Goal: Navigation & Orientation: Go to known website

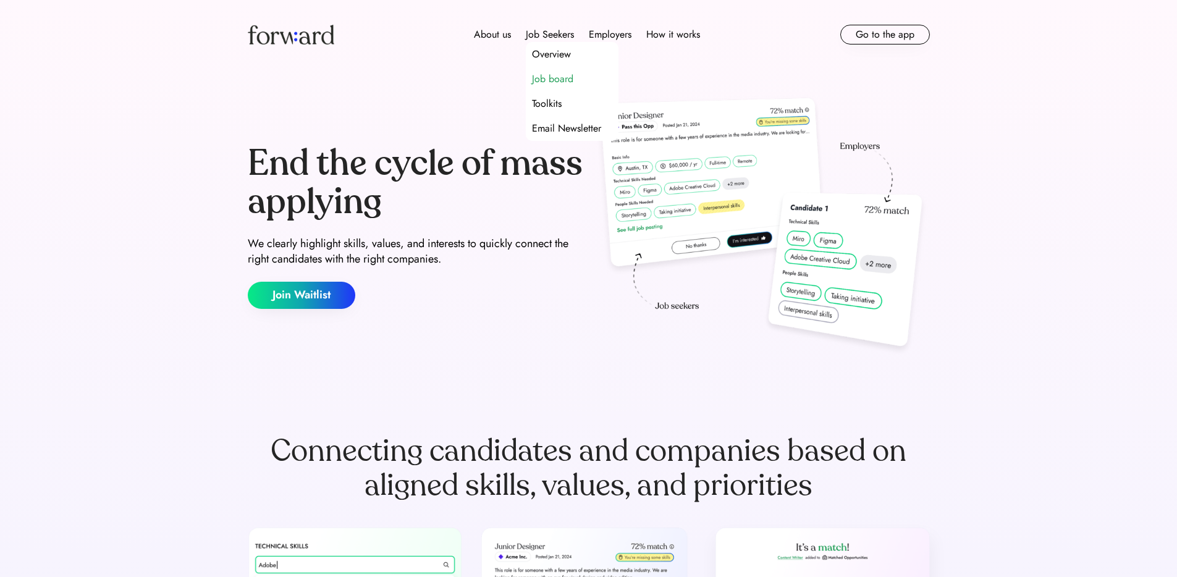
click at [551, 74] on div "Job board" at bounding box center [552, 79] width 41 height 15
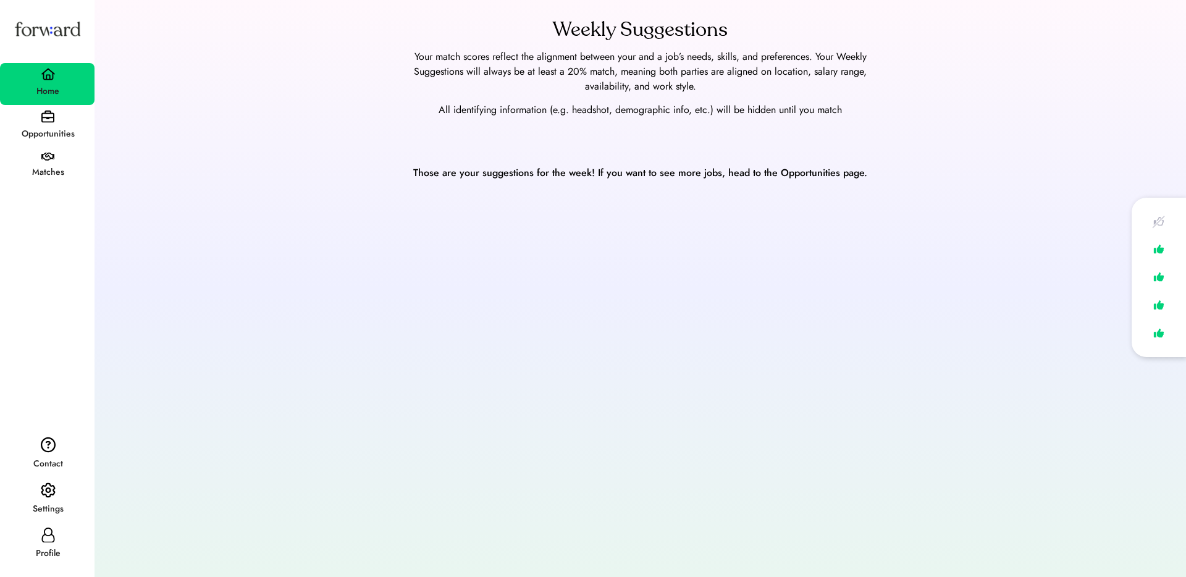
click at [46, 549] on div "Profile" at bounding box center [47, 553] width 93 height 15
select select "*******"
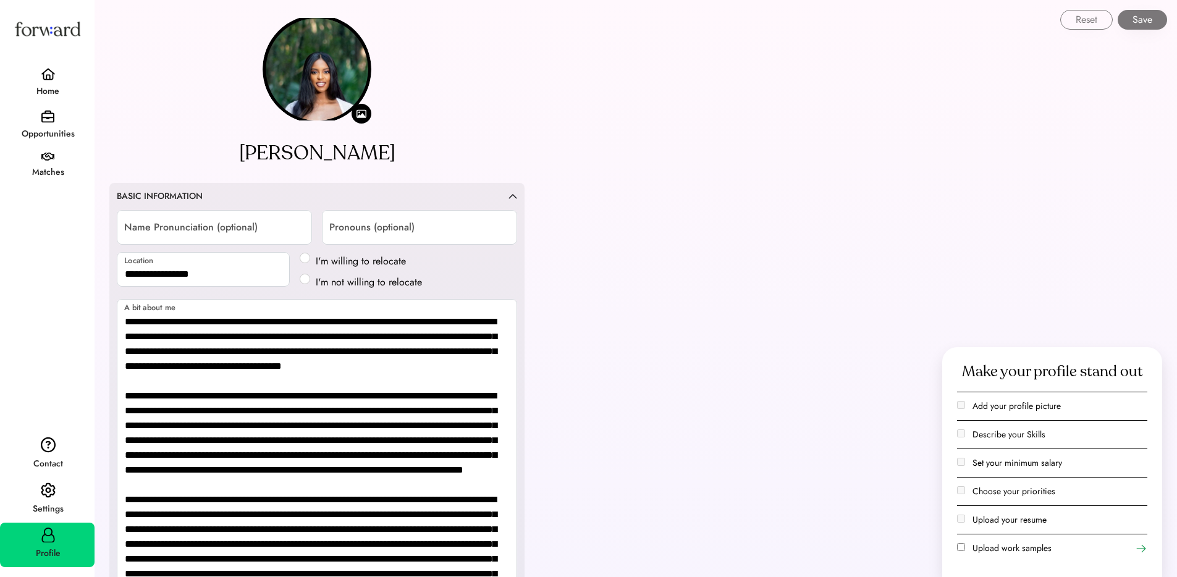
click at [44, 497] on img at bounding box center [48, 491] width 15 height 16
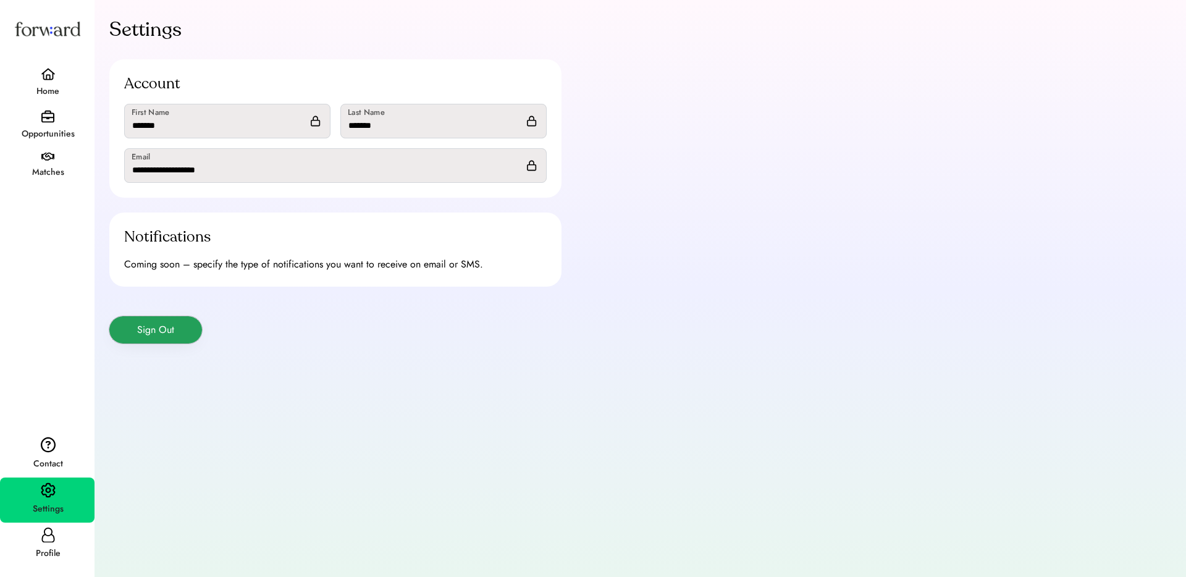
click at [178, 323] on button "Sign Out" at bounding box center [155, 329] width 93 height 27
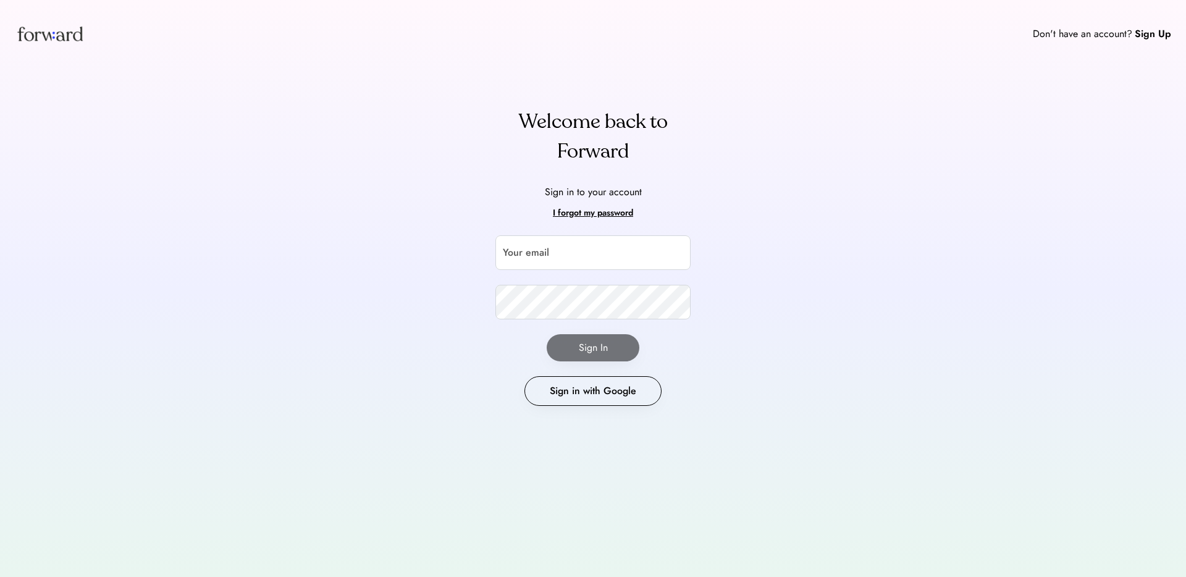
click at [549, 273] on div "Your email Your password Sign In Sign in with Google" at bounding box center [593, 320] width 195 height 171
click at [556, 254] on input "email" at bounding box center [593, 252] width 195 height 35
type input "**********"
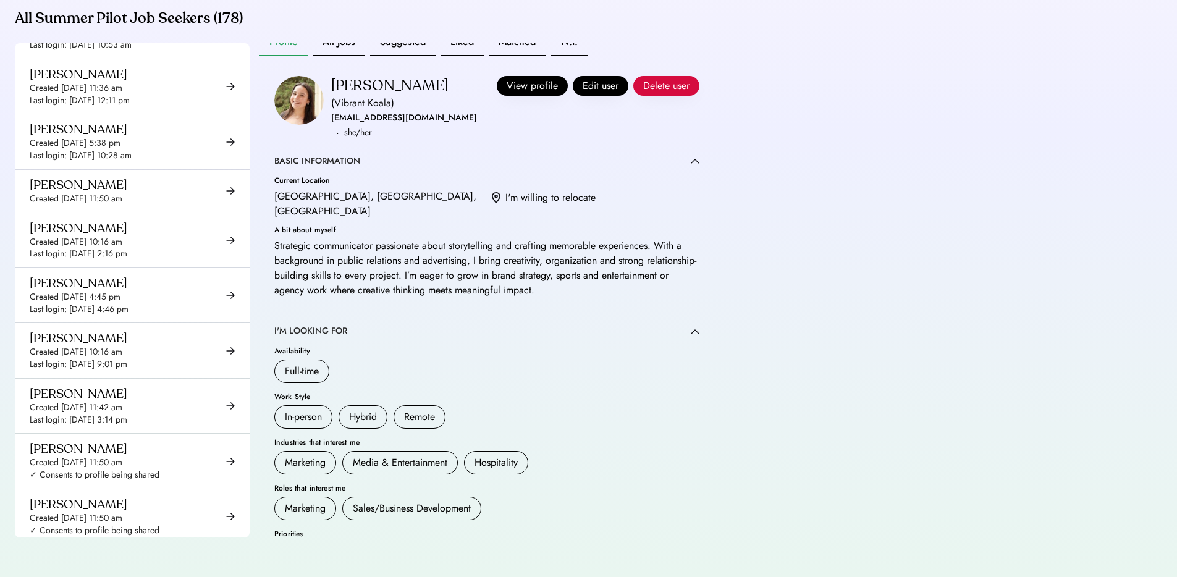
scroll to position [2323, 0]
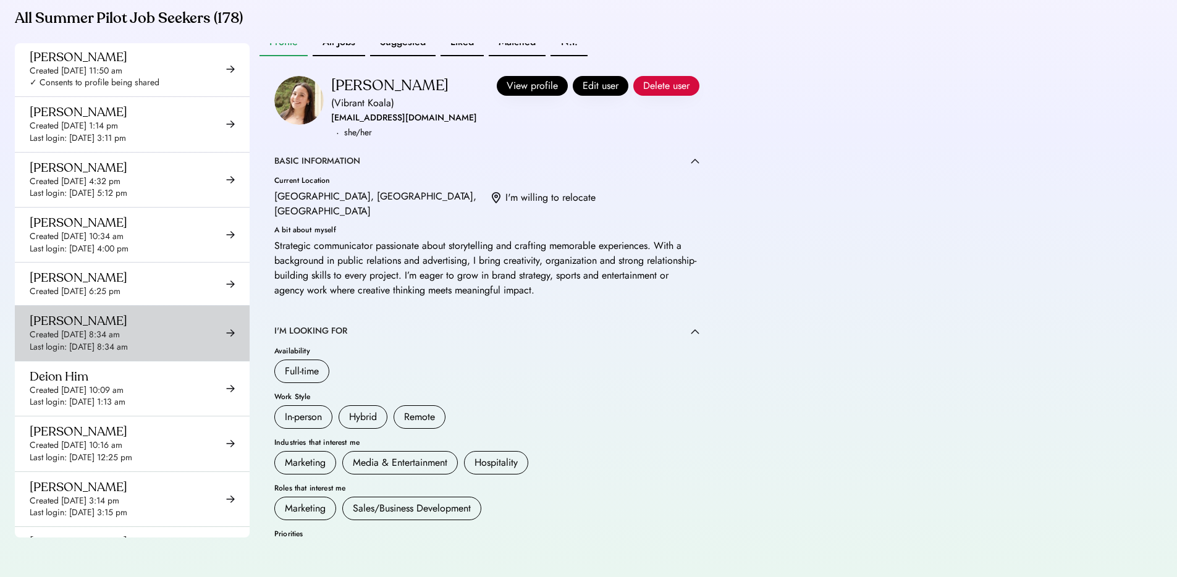
click at [128, 313] on div "Dardan Sokoli Created Aug 26, 2025 8:34 am Last login: Aug 26, 2025 8:34 am" at bounding box center [79, 333] width 98 height 40
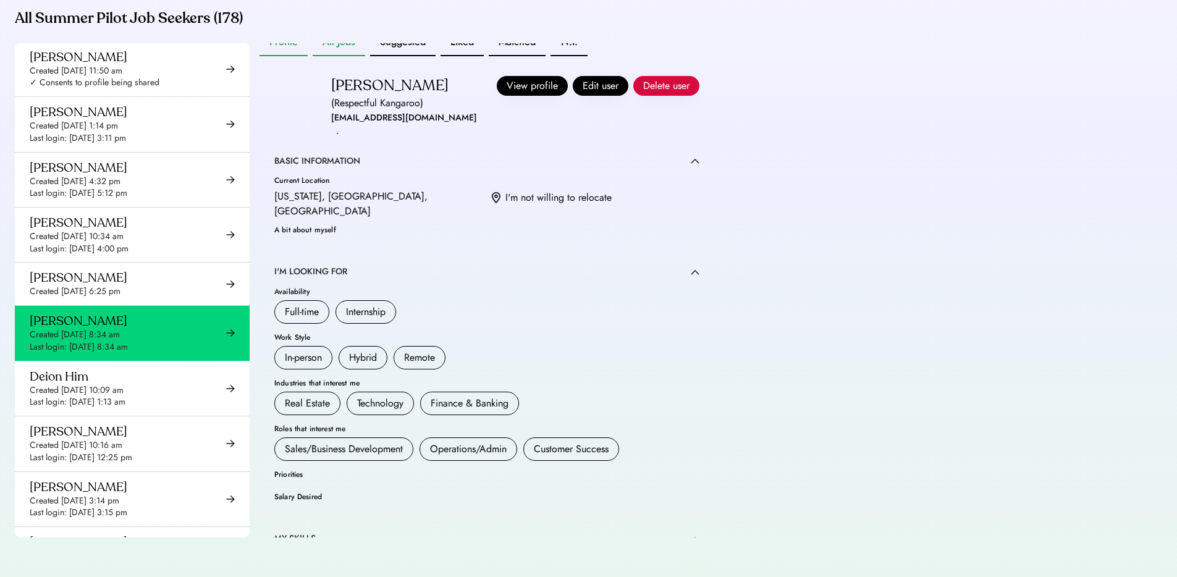
click at [343, 48] on button "All Jobs" at bounding box center [339, 42] width 53 height 27
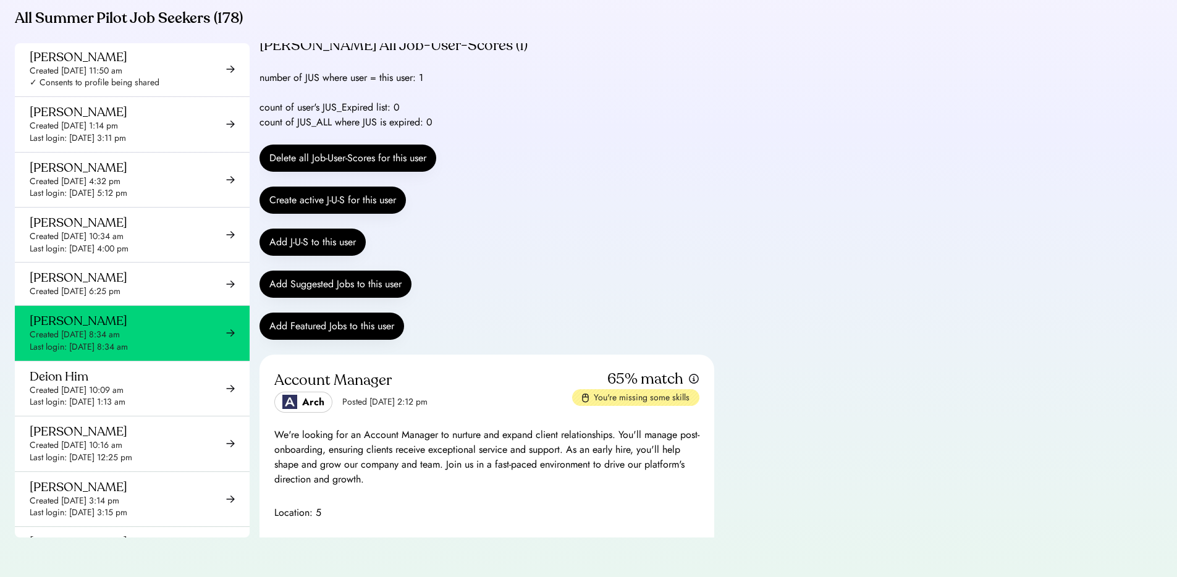
scroll to position [67, 0]
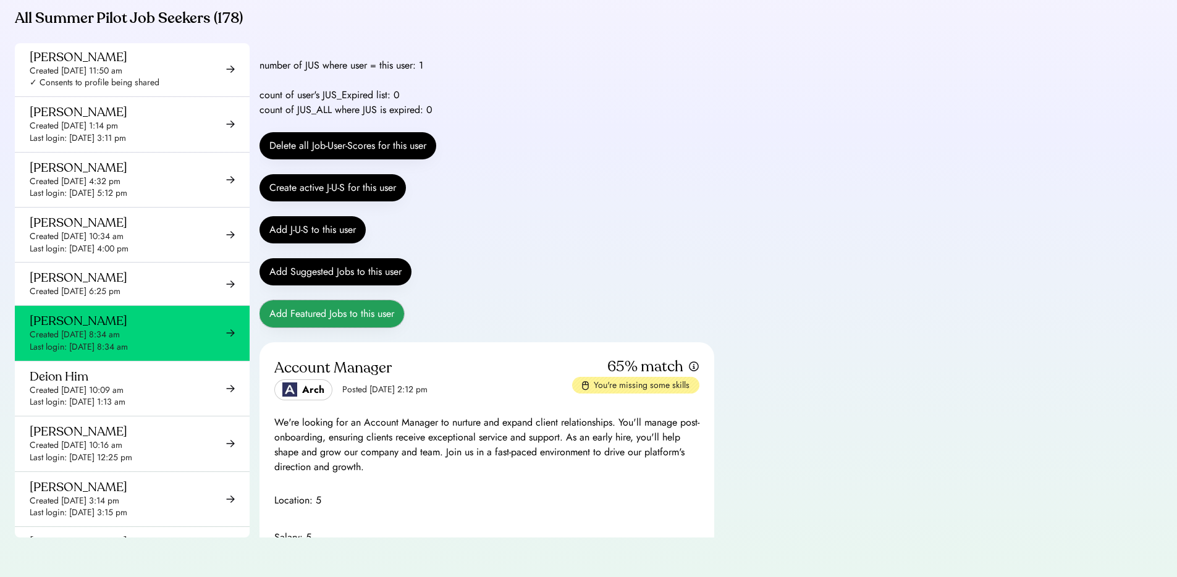
click at [339, 313] on button "Add Featured Jobs to this user" at bounding box center [332, 313] width 145 height 27
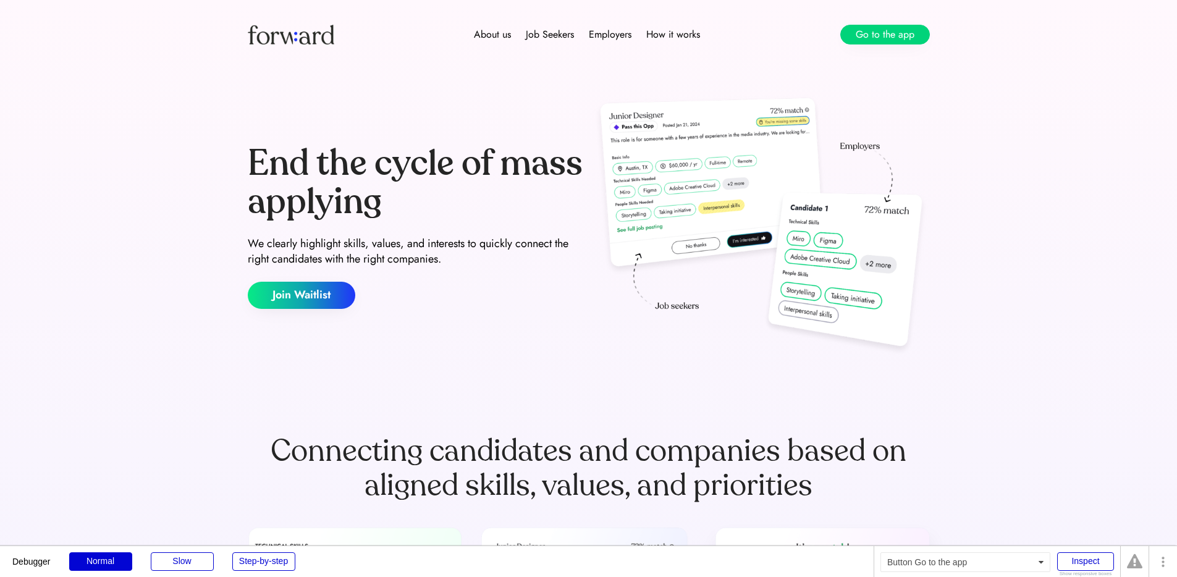
click at [860, 39] on button "Go to the app" at bounding box center [885, 35] width 90 height 20
click at [890, 39] on button "Go to the app" at bounding box center [885, 35] width 90 height 20
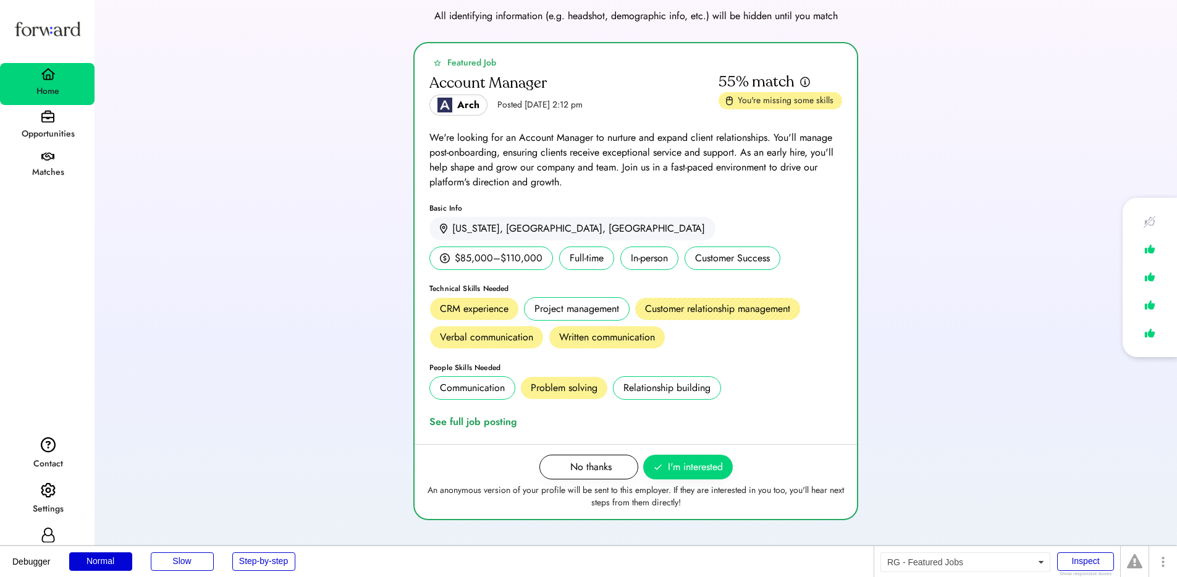
scroll to position [95, 0]
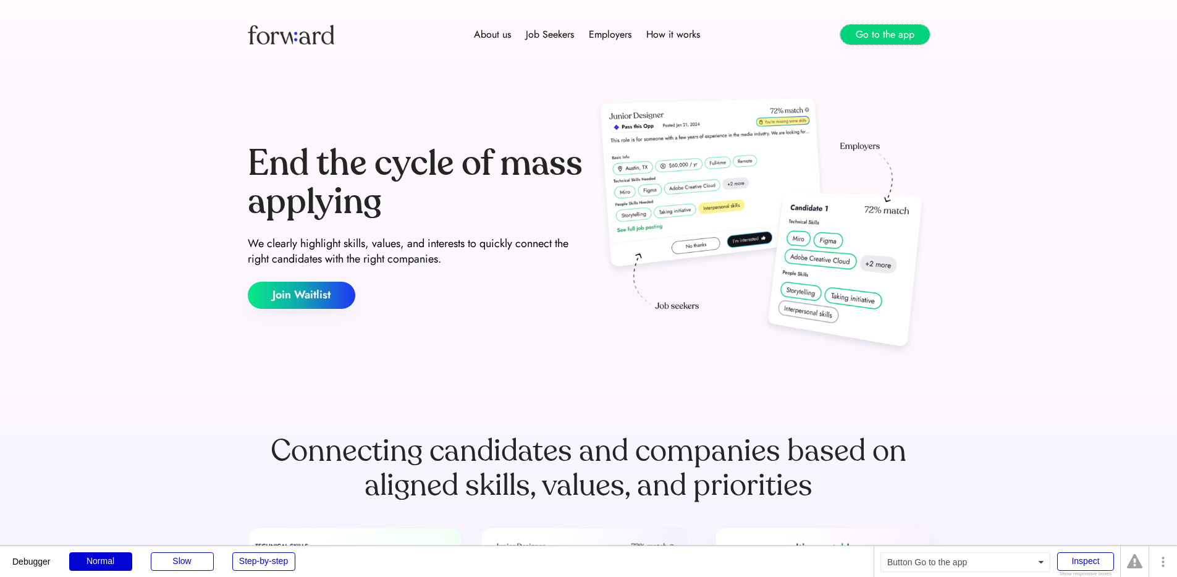
click at [871, 40] on button "Go to the app" at bounding box center [885, 35] width 90 height 20
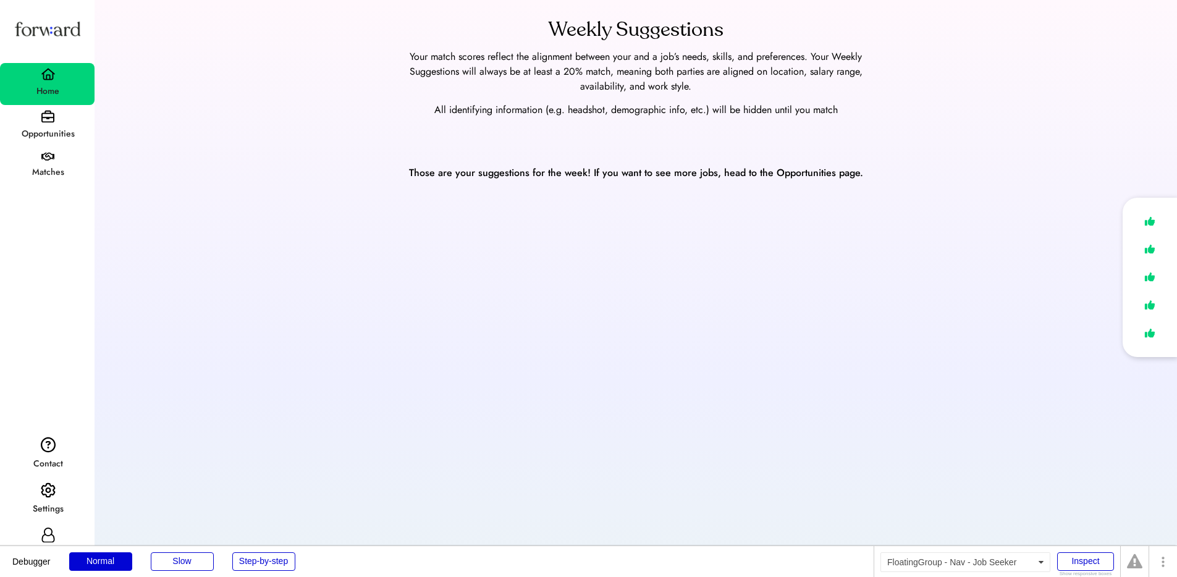
click at [47, 526] on div "Profile" at bounding box center [47, 545] width 95 height 44
select select "*****"
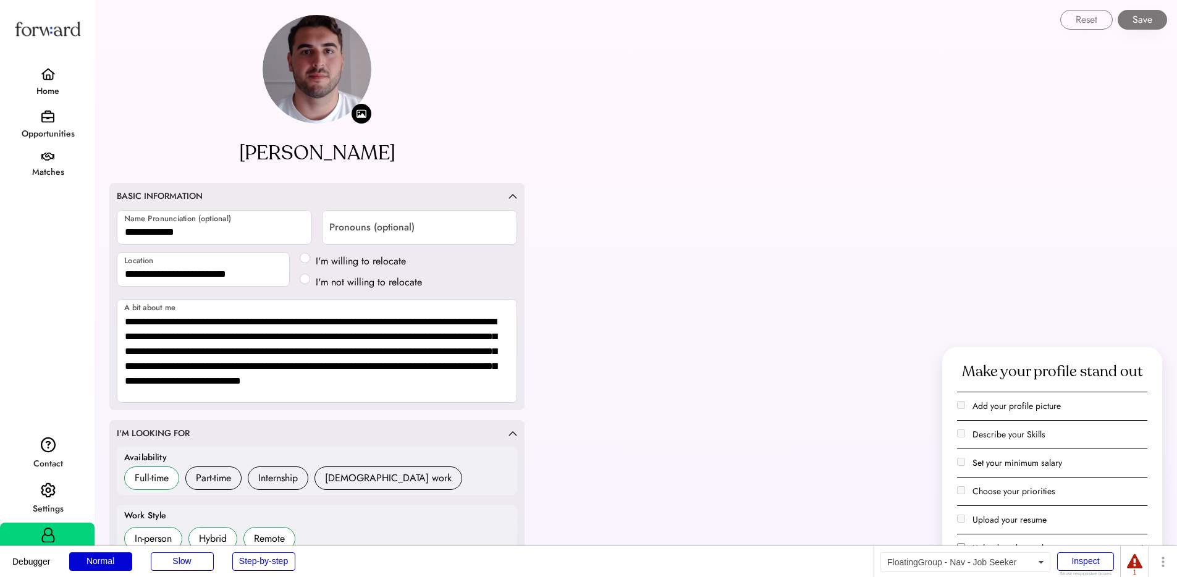
click at [49, 81] on div "Home" at bounding box center [47, 91] width 93 height 22
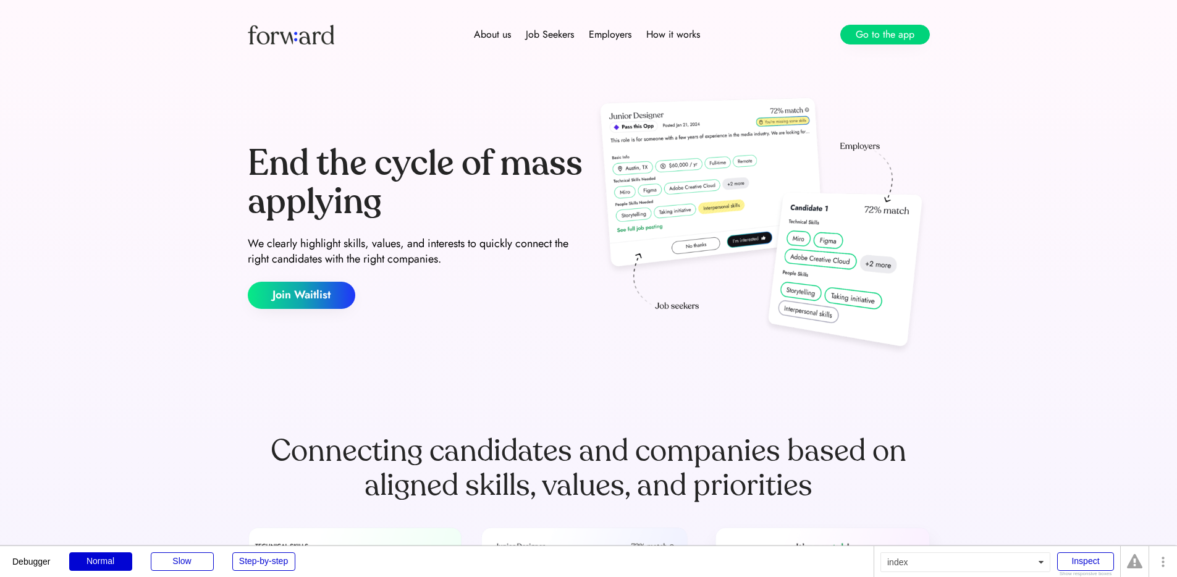
click at [862, 36] on button "Go to the app" at bounding box center [885, 35] width 90 height 20
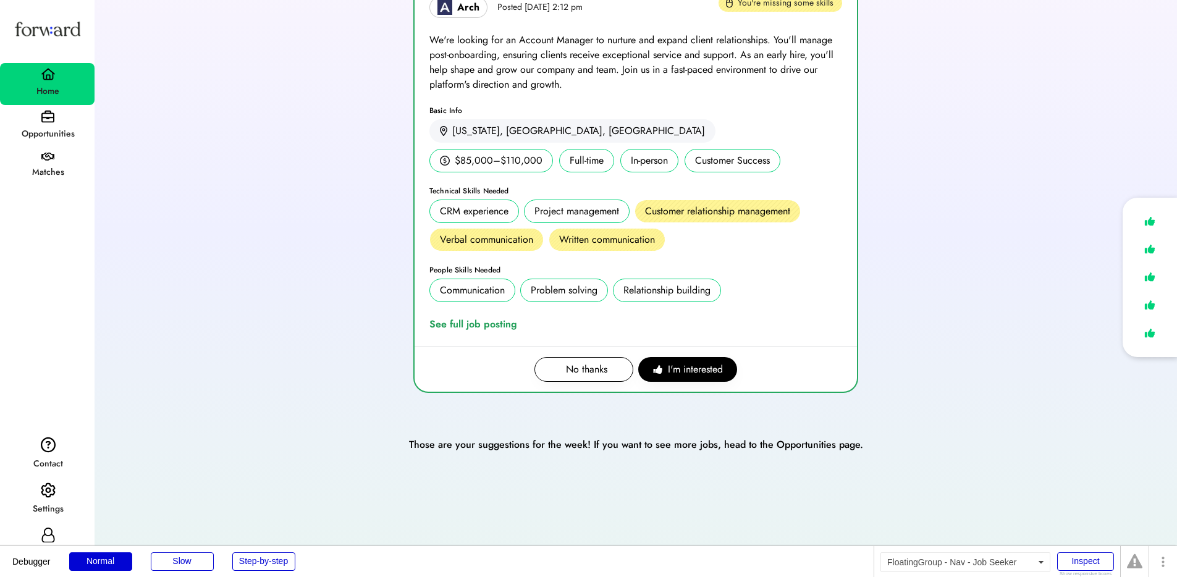
scroll to position [38, 0]
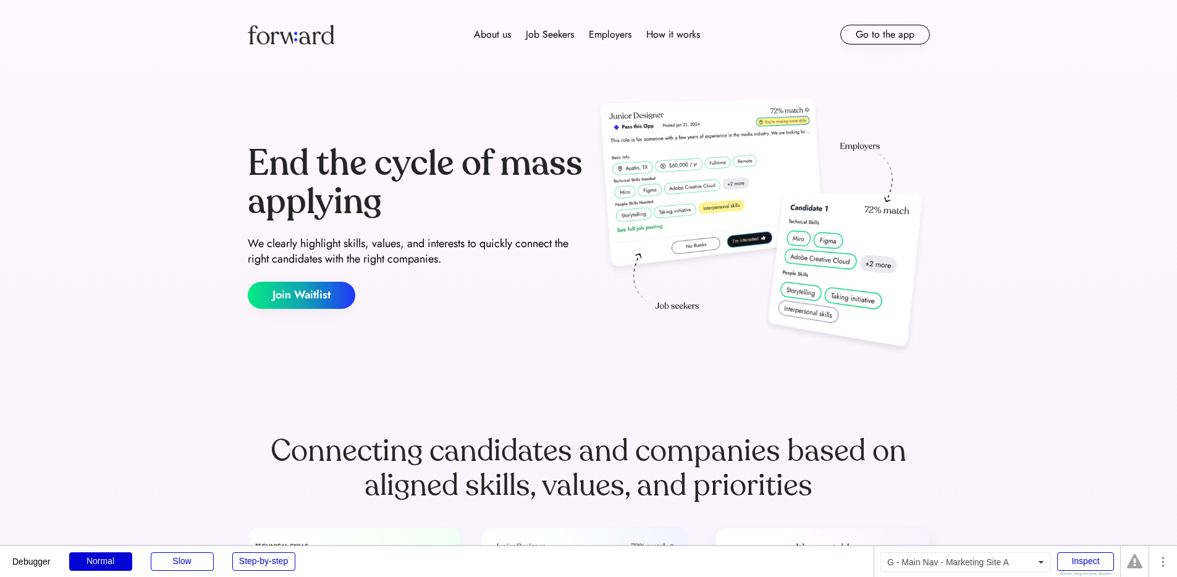
click at [890, 21] on div "About us Job Seekers Employers How it works Go to the app" at bounding box center [588, 34] width 741 height 69
click at [890, 28] on button "Go to the app" at bounding box center [885, 35] width 90 height 20
click at [869, 33] on button "Go to the app" at bounding box center [885, 35] width 90 height 20
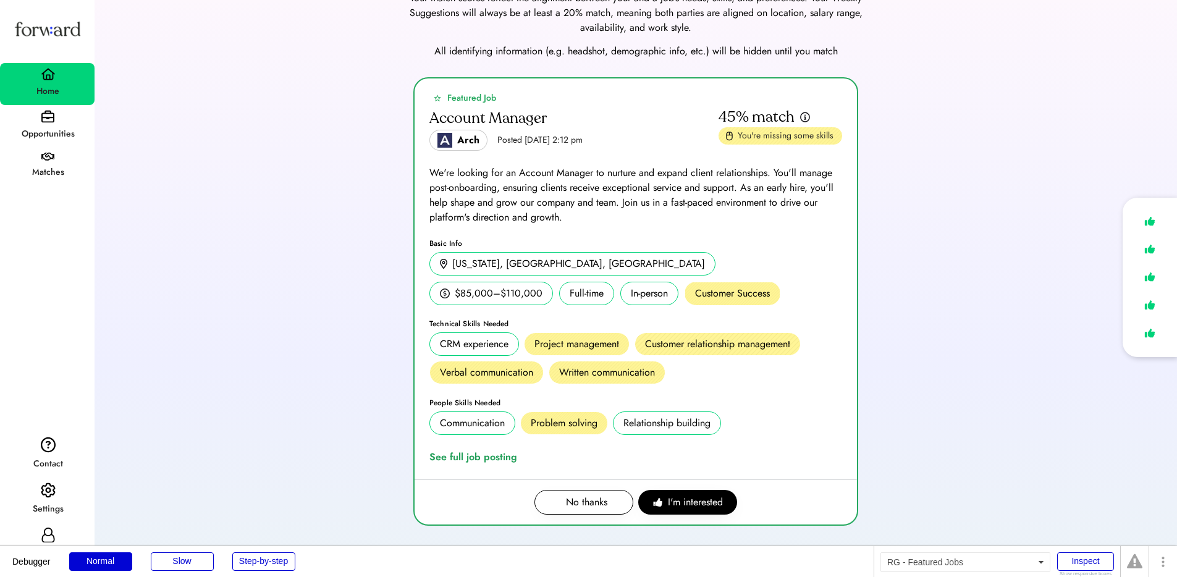
scroll to position [2, 0]
